Goal: Check status: Check status

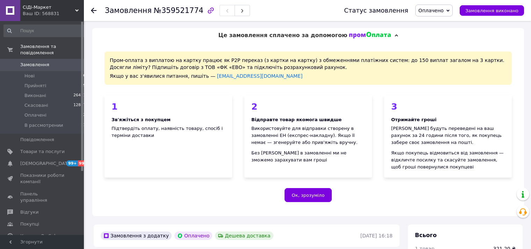
scroll to position [185, 0]
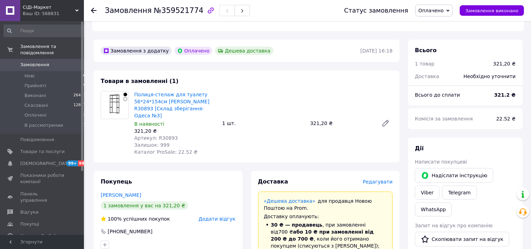
click at [165, 135] on span "Артикул: R30893" at bounding box center [156, 138] width 44 height 6
copy span "R30893"
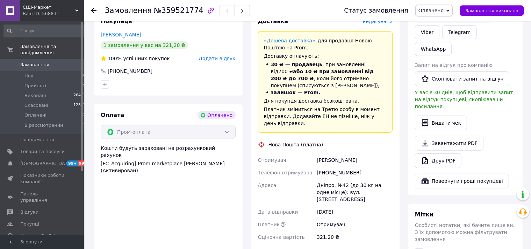
scroll to position [369, 0]
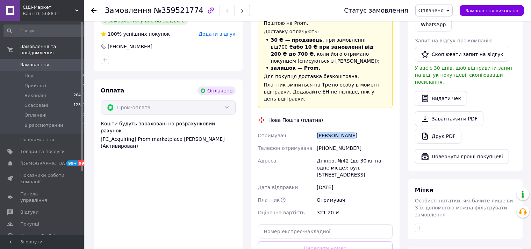
drag, startPoint x: 351, startPoint y: 121, endPoint x: 317, endPoint y: 121, distance: 34.3
click at [317, 129] on div "[PERSON_NAME]" at bounding box center [355, 135] width 79 height 13
copy div "[PERSON_NAME]"
drag, startPoint x: 355, startPoint y: 134, endPoint x: 313, endPoint y: 135, distance: 41.6
click at [313, 135] on div "Отримувач [PERSON_NAME] Телефон отримувача [PHONE_NUMBER] Адреса Дніпро, №42 (д…" at bounding box center [326, 174] width 138 height 90
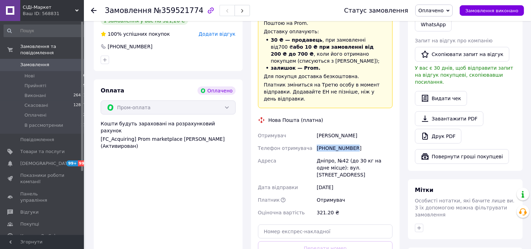
copy div "Телефон отримувача [PHONE_NUMBER]"
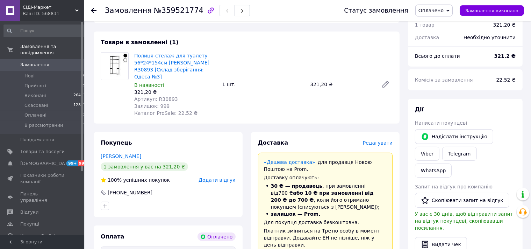
scroll to position [221, 0]
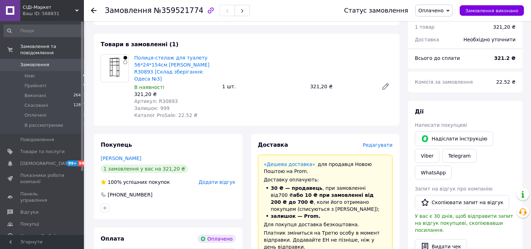
click at [275, 59] on div "Полиця-стелаж для туалету 56*24*154см [PERSON_NAME] R30893 [Склад зберігання: О…" at bounding box center [264, 86] width 264 height 67
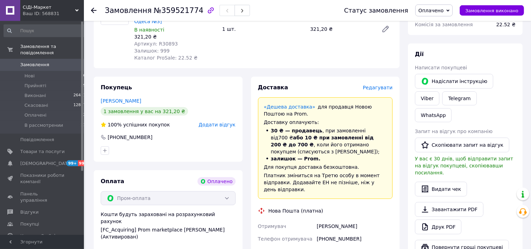
scroll to position [406, 0]
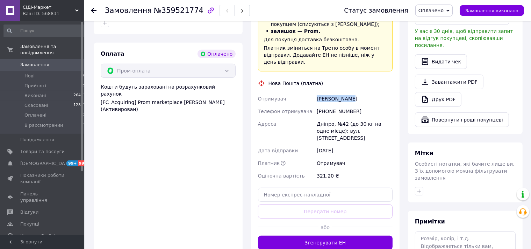
drag, startPoint x: 351, startPoint y: 84, endPoint x: 313, endPoint y: 86, distance: 37.5
click at [313, 92] on div "Отримувач [PERSON_NAME] Телефон отримувача [PHONE_NUMBER] Адреса Дніпро, №42 (д…" at bounding box center [326, 137] width 138 height 90
copy div "Отримувач [PERSON_NAME]"
click at [324, 118] on div "Дніпро, №42 (до 30 кг на одне місце): вул. [STREET_ADDRESS]" at bounding box center [355, 131] width 79 height 27
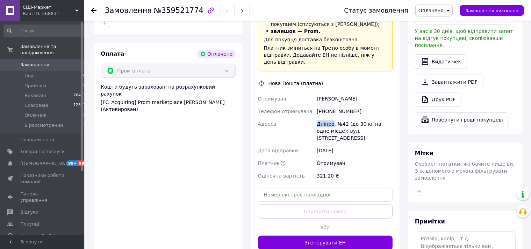
copy div "Дніпро"
click at [163, 13] on span "№359521774" at bounding box center [179, 10] width 50 height 8
copy span "359521774"
click at [440, 12] on span "Оплачено" at bounding box center [431, 11] width 25 height 6
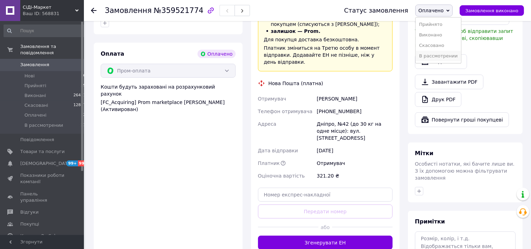
click at [444, 55] on li "В рассмотрении" at bounding box center [439, 56] width 46 height 10
